Goal: Information Seeking & Learning: Learn about a topic

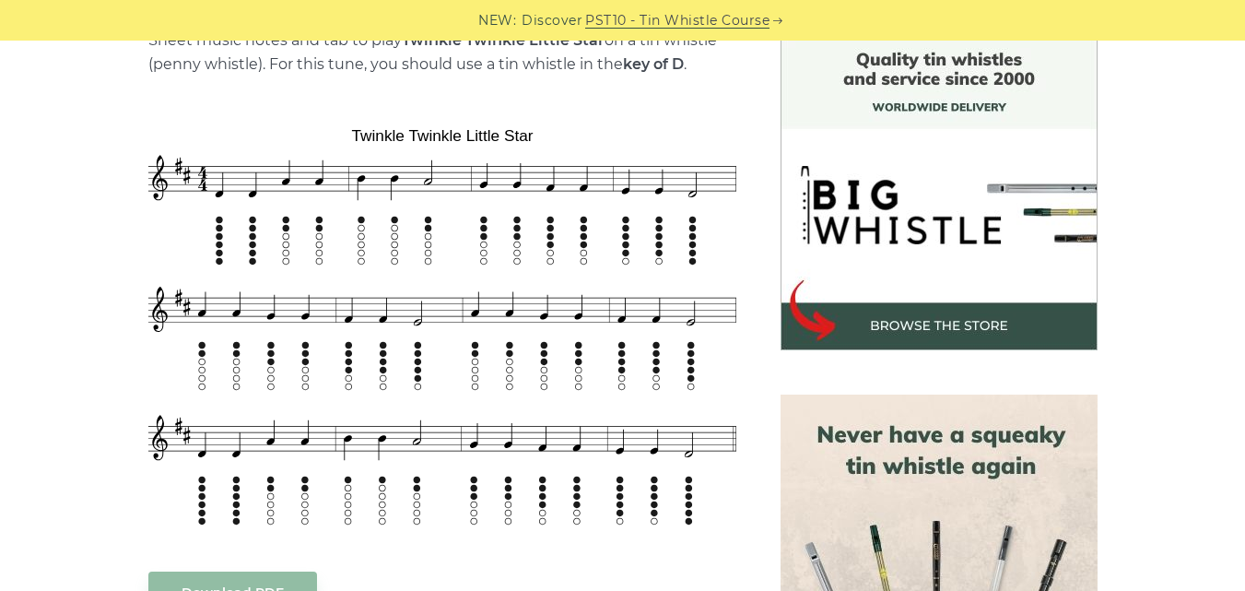
scroll to position [512, 0]
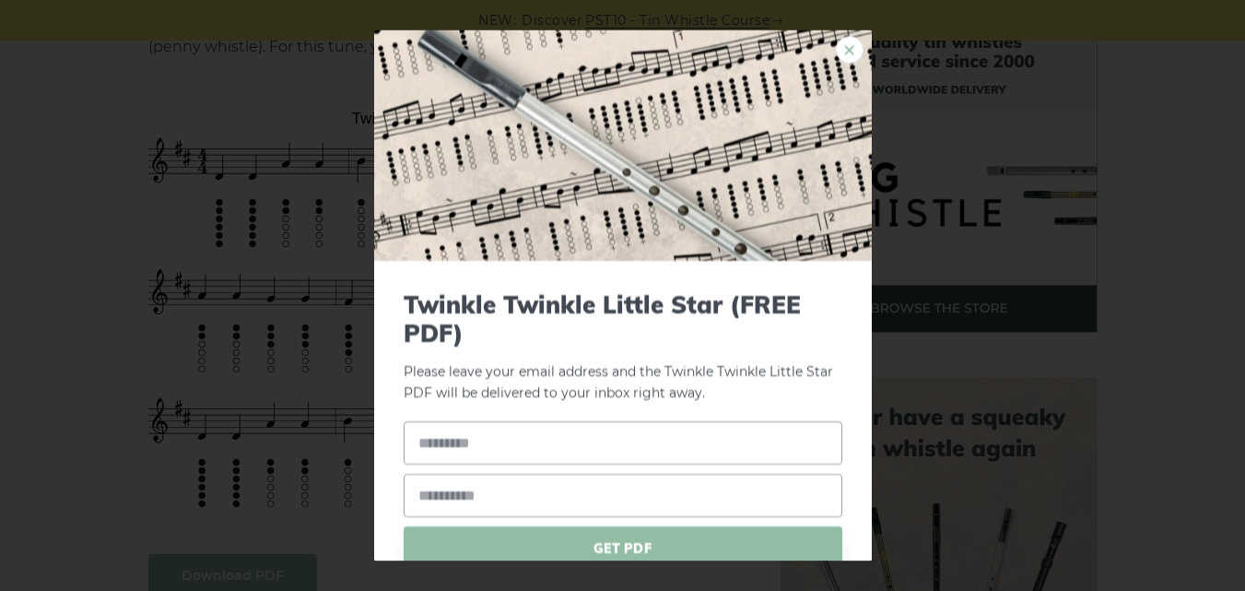
click at [836, 48] on link "×" at bounding box center [850, 49] width 28 height 28
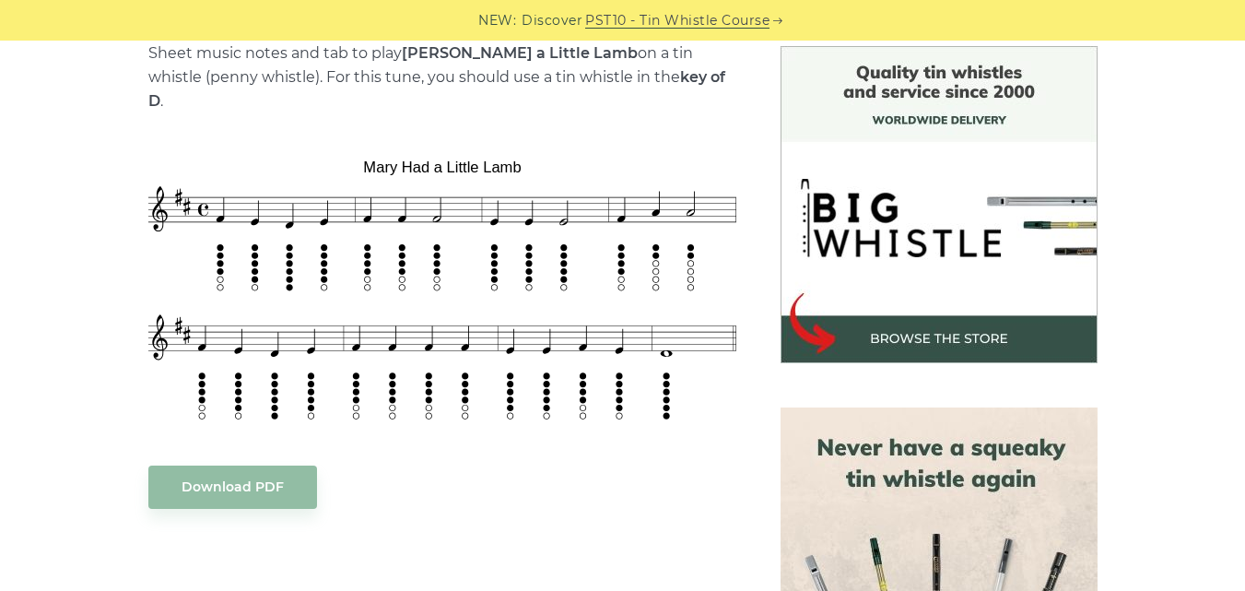
scroll to position [486, 0]
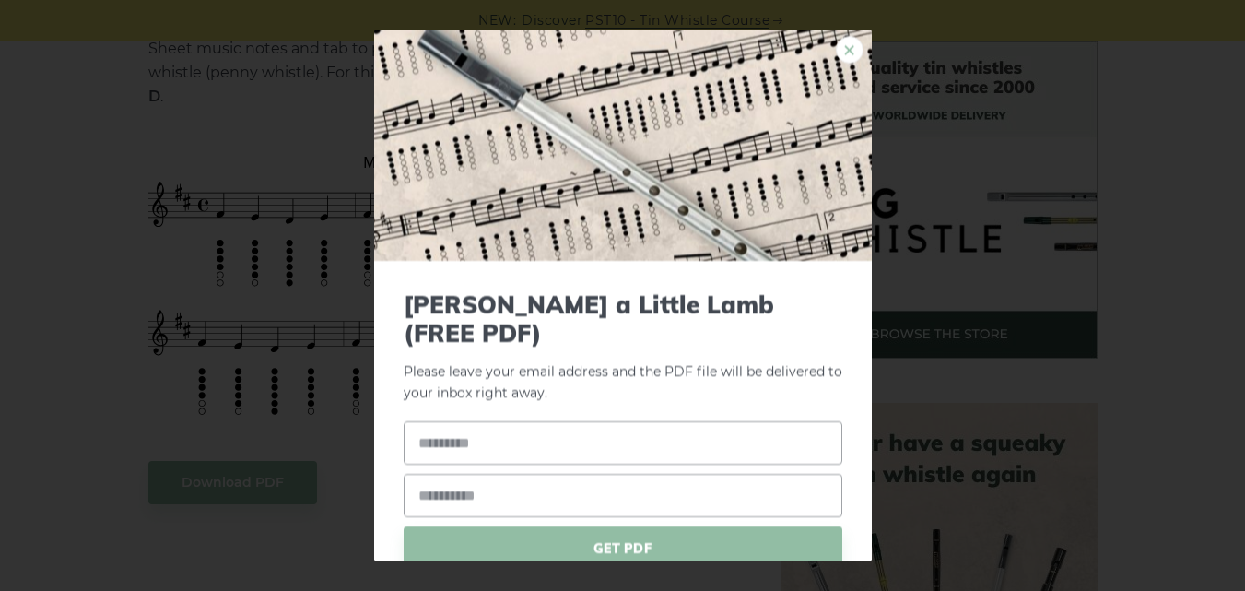
click at [836, 55] on link "×" at bounding box center [850, 49] width 28 height 28
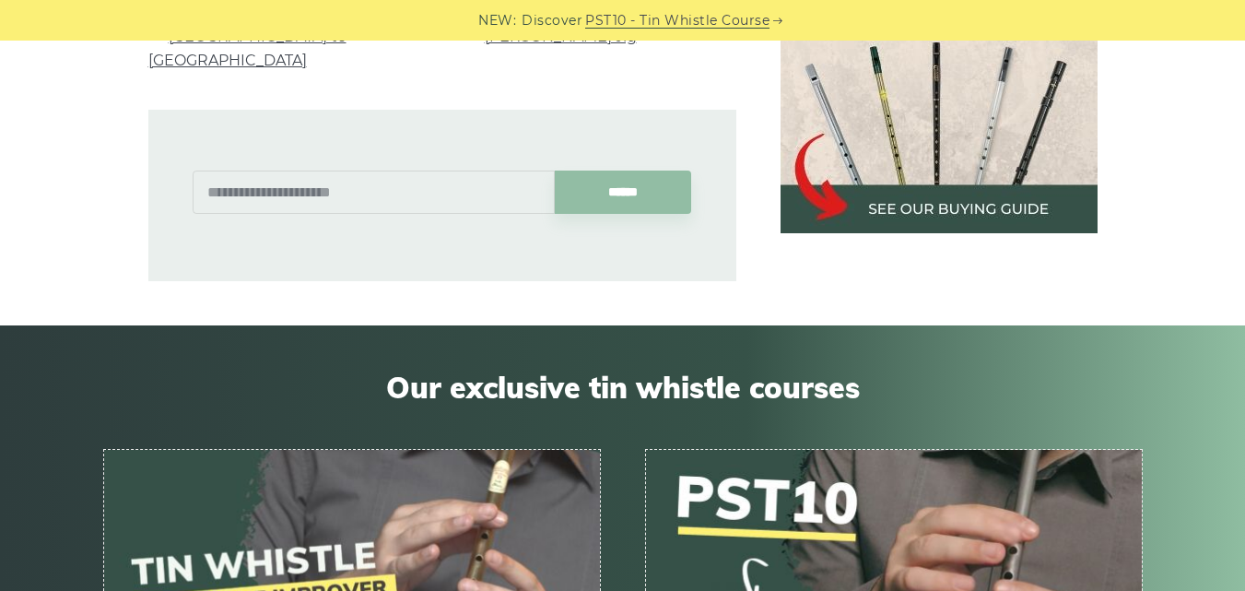
scroll to position [1290, 0]
